Goal: Task Accomplishment & Management: Use online tool/utility

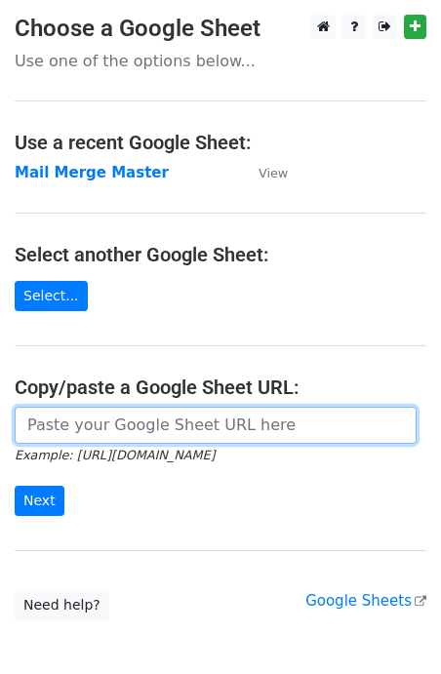
click at [130, 423] on input "url" at bounding box center [216, 425] width 402 height 37
type input "[URL][DOMAIN_NAME]"
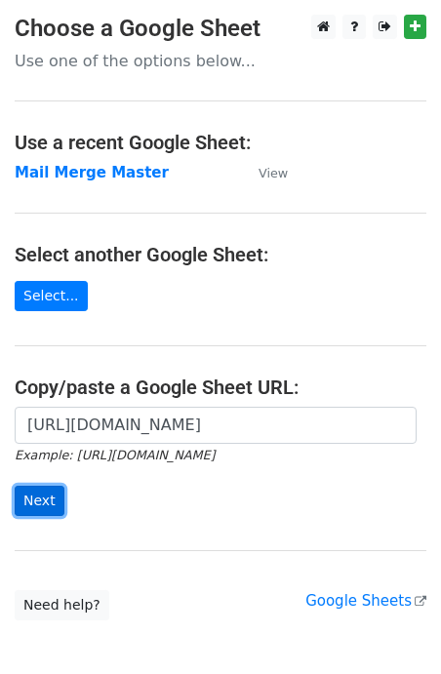
click at [37, 494] on input "Next" at bounding box center [40, 501] width 50 height 30
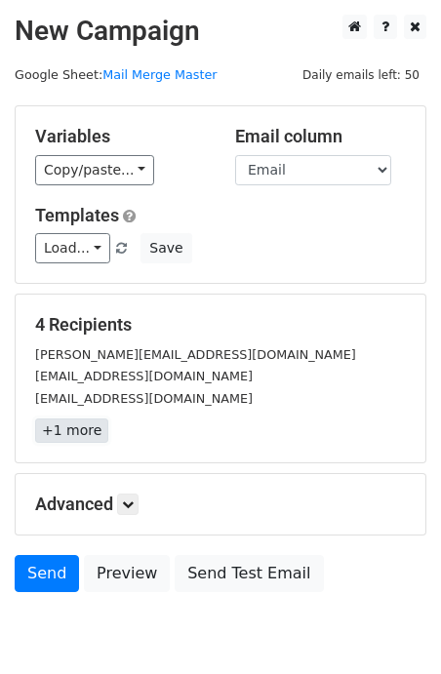
click at [80, 433] on link "+1 more" at bounding box center [71, 430] width 73 height 24
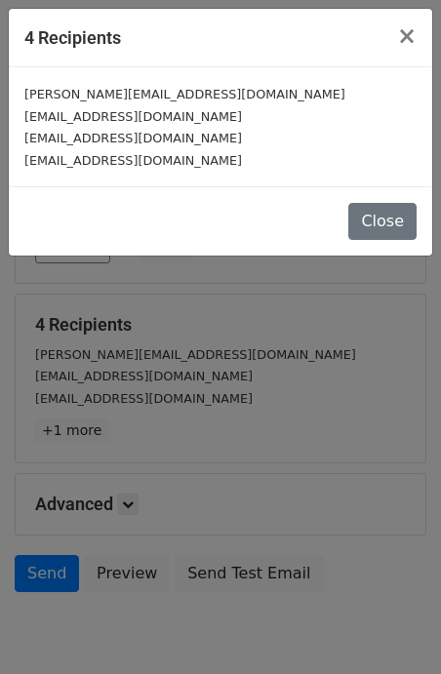
click at [151, 435] on div "4 Recipients × srija.a@vuesol.com safoora@conglomerateit.com asoam@greattechglo…" at bounding box center [220, 337] width 441 height 674
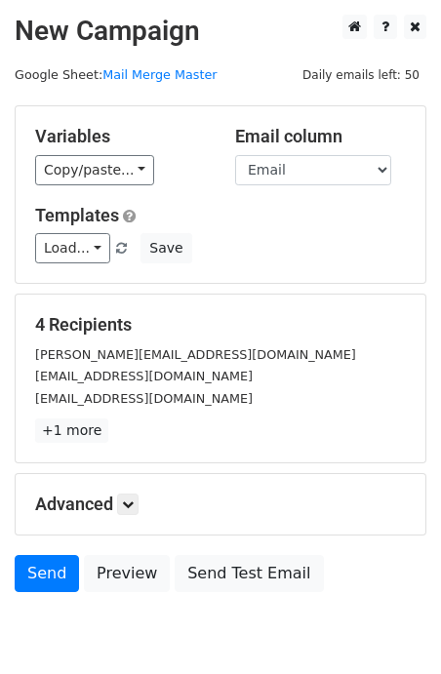
click at [111, 506] on h5 "Advanced" at bounding box center [220, 504] width 371 height 21
click at [92, 245] on link "Load..." at bounding box center [72, 248] width 75 height 30
click at [102, 300] on link "T1" at bounding box center [113, 290] width 154 height 31
